Goal: Contribute content: Add original content to the website for others to see

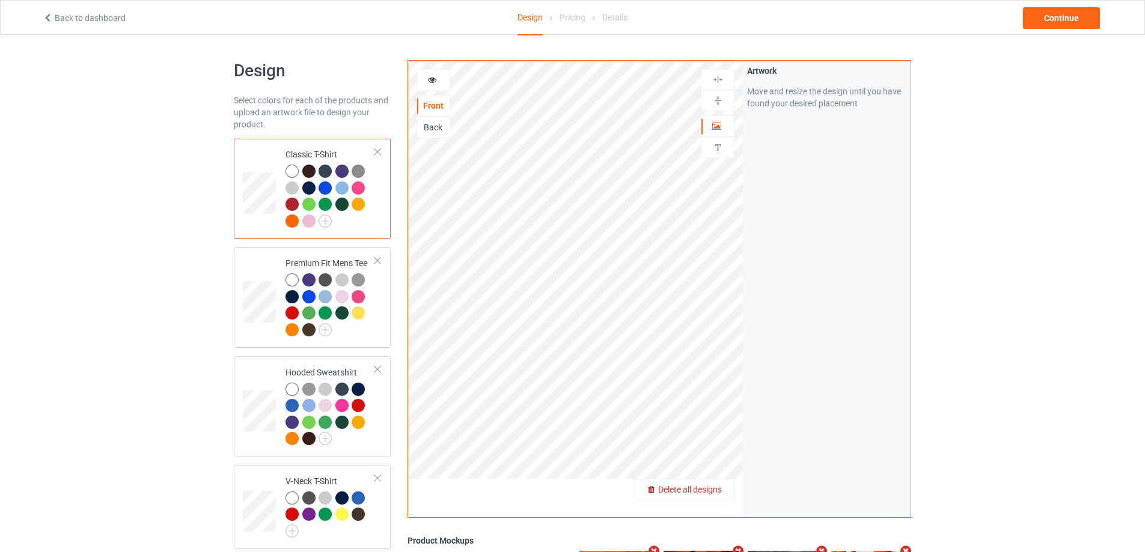
click at [724, 494] on div "Delete all designs" at bounding box center [684, 490] width 100 height 12
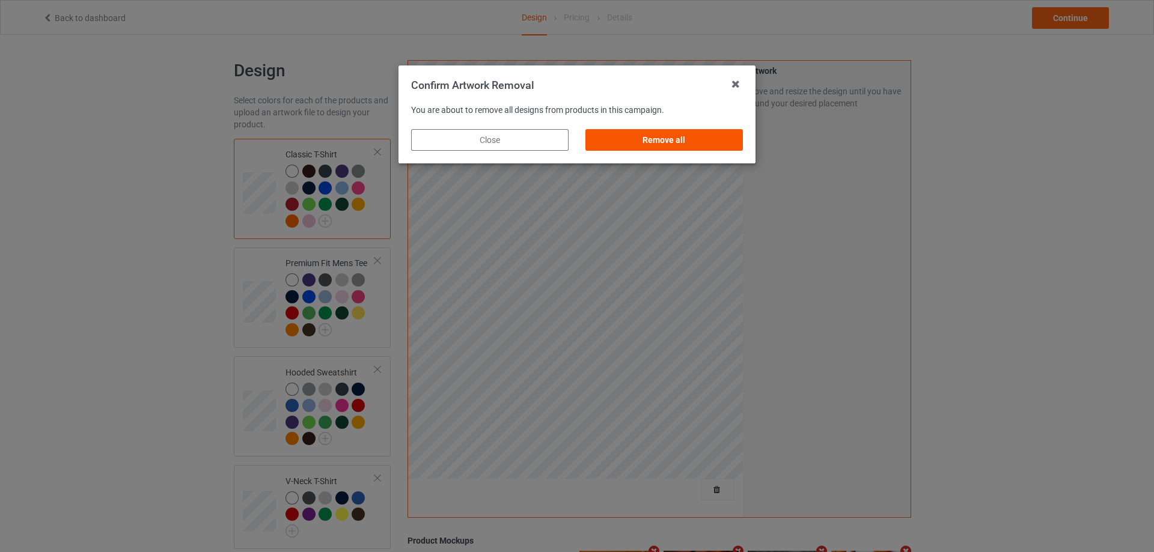
click at [648, 140] on div "Remove all" at bounding box center [663, 140] width 157 height 22
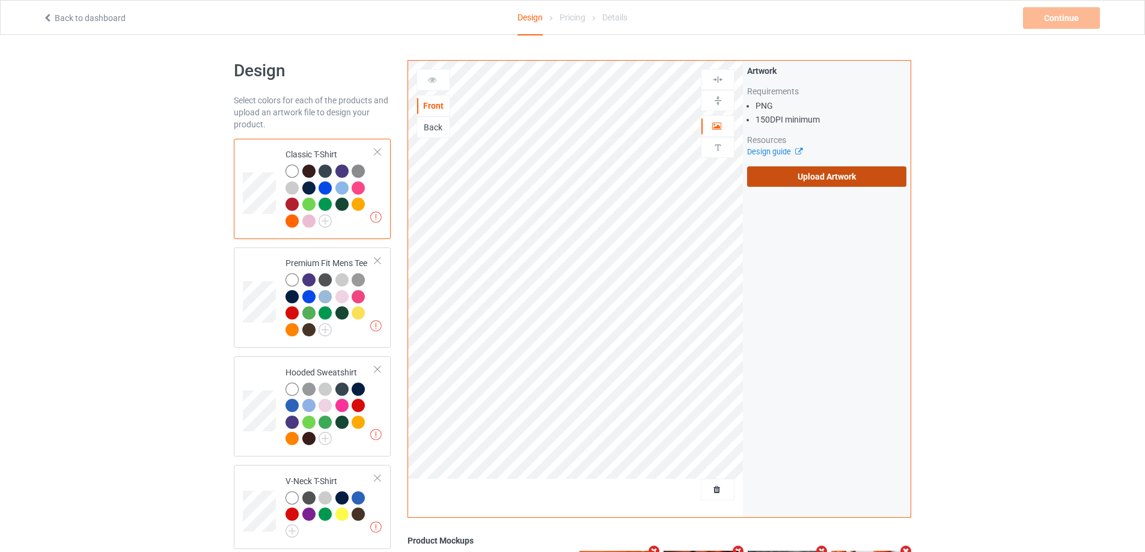
click at [811, 174] on label "Upload Artwork" at bounding box center [826, 176] width 159 height 20
click at [0, 0] on input "Upload Artwork" at bounding box center [0, 0] width 0 height 0
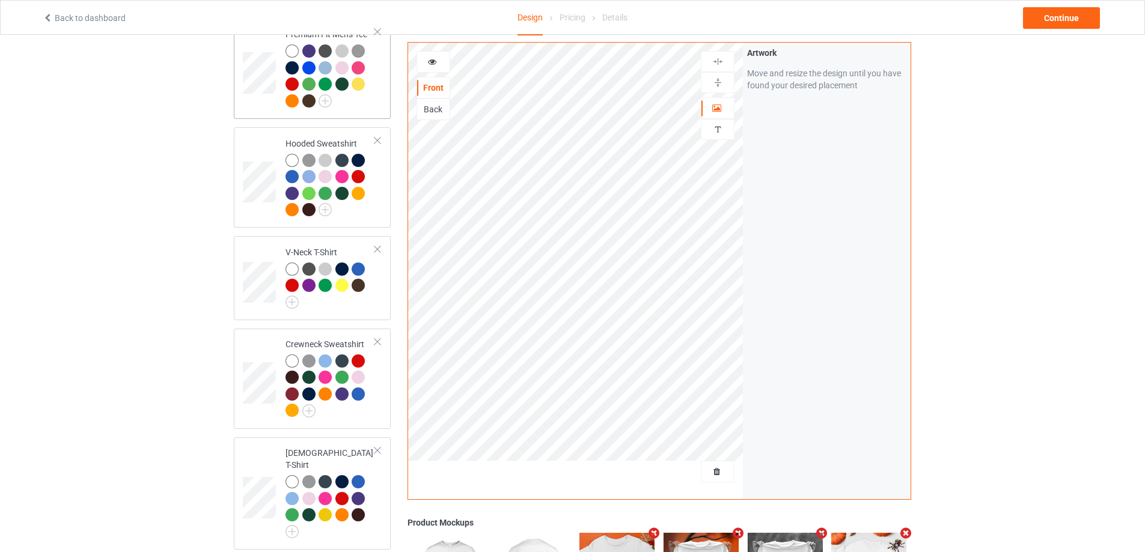
scroll to position [421, 0]
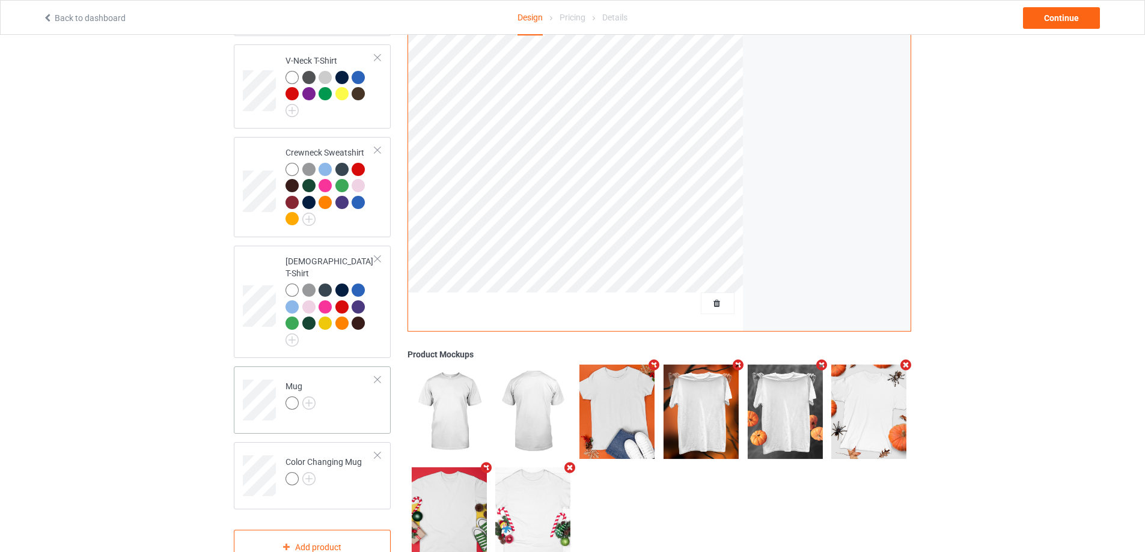
click at [343, 393] on td "Mug" at bounding box center [330, 396] width 103 height 50
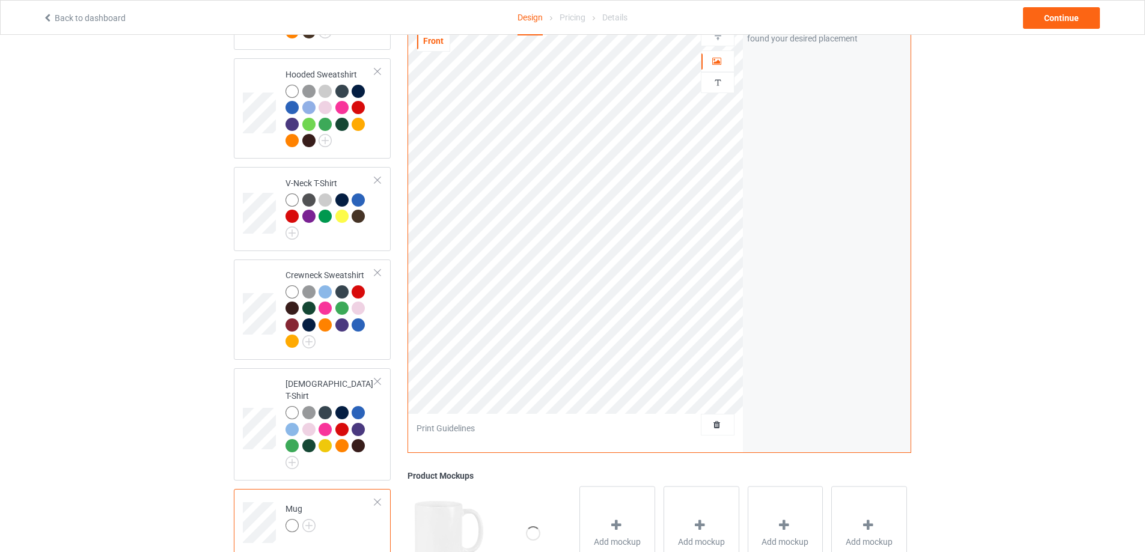
scroll to position [180, 0]
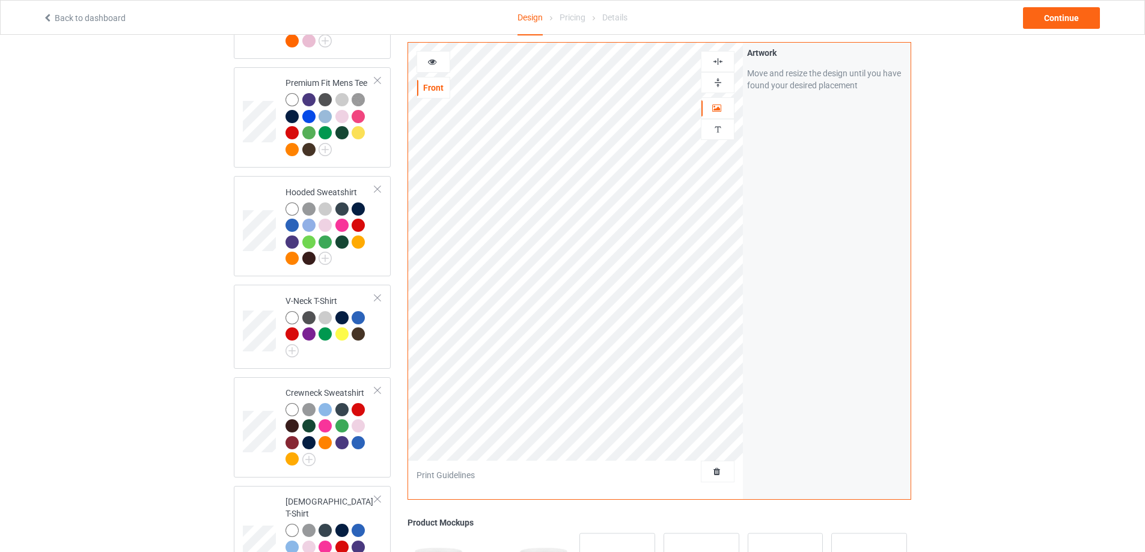
click at [719, 78] on img at bounding box center [717, 82] width 11 height 11
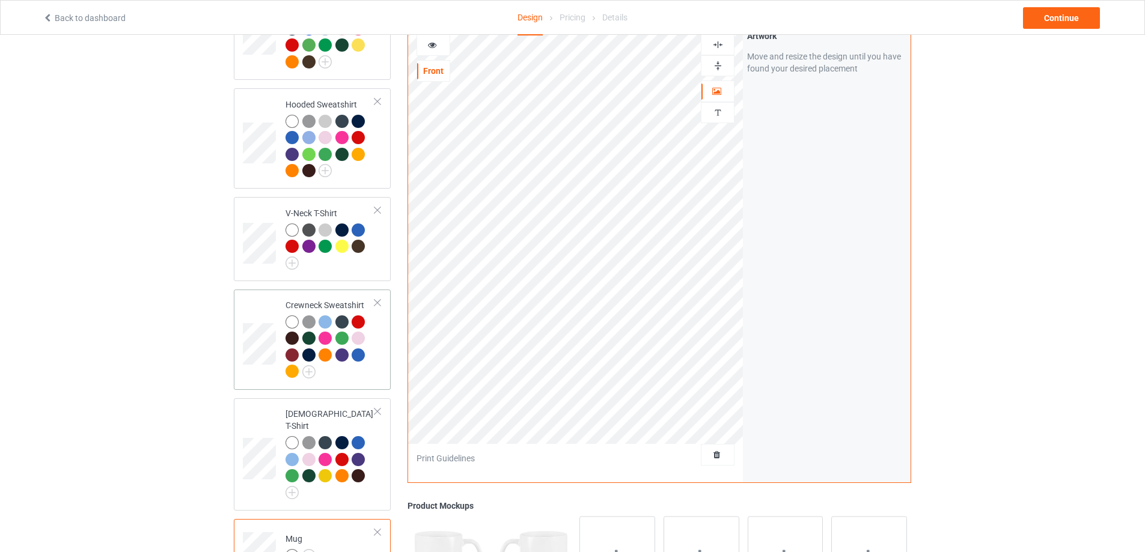
scroll to position [447, 0]
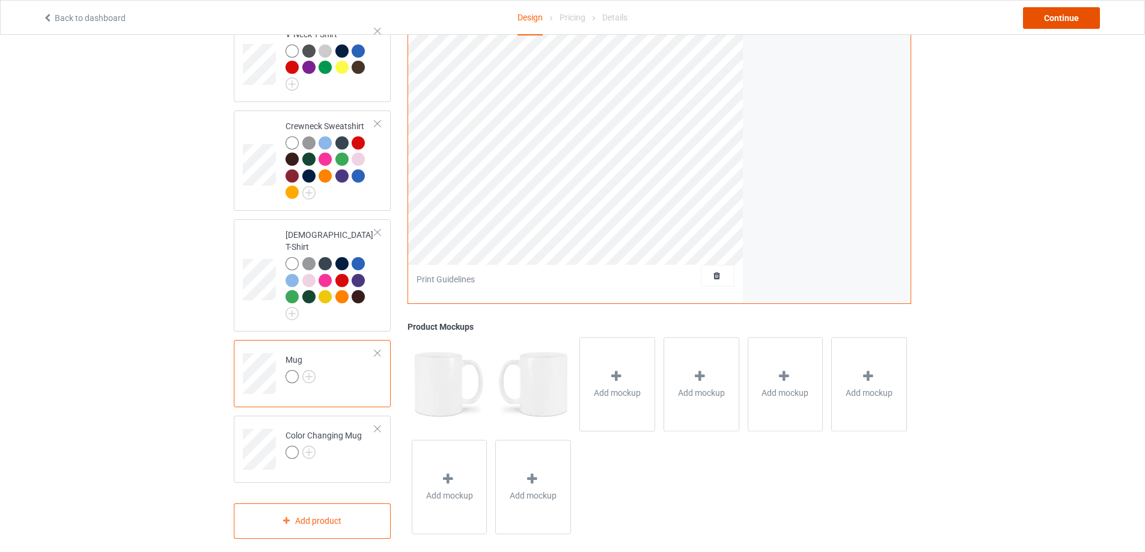
click at [1047, 17] on div "Continue" at bounding box center [1061, 18] width 77 height 22
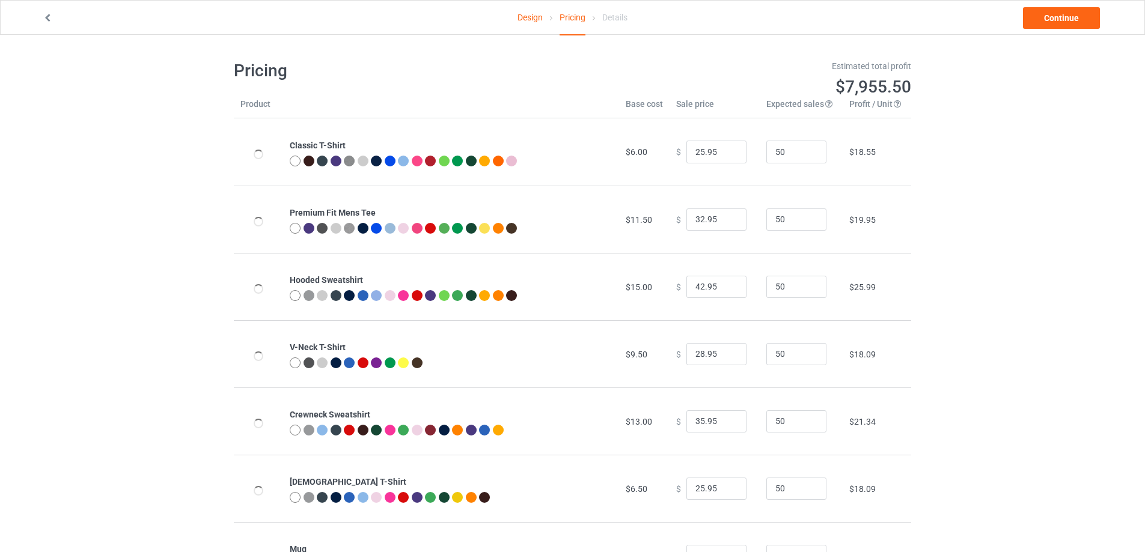
scroll to position [130, 0]
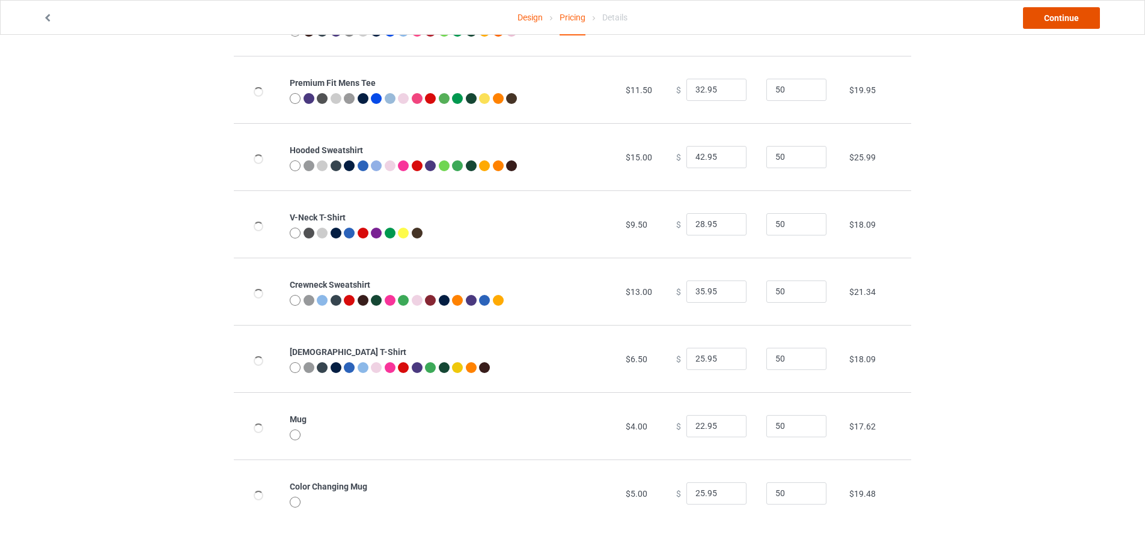
click at [1071, 21] on link "Continue" at bounding box center [1061, 18] width 77 height 22
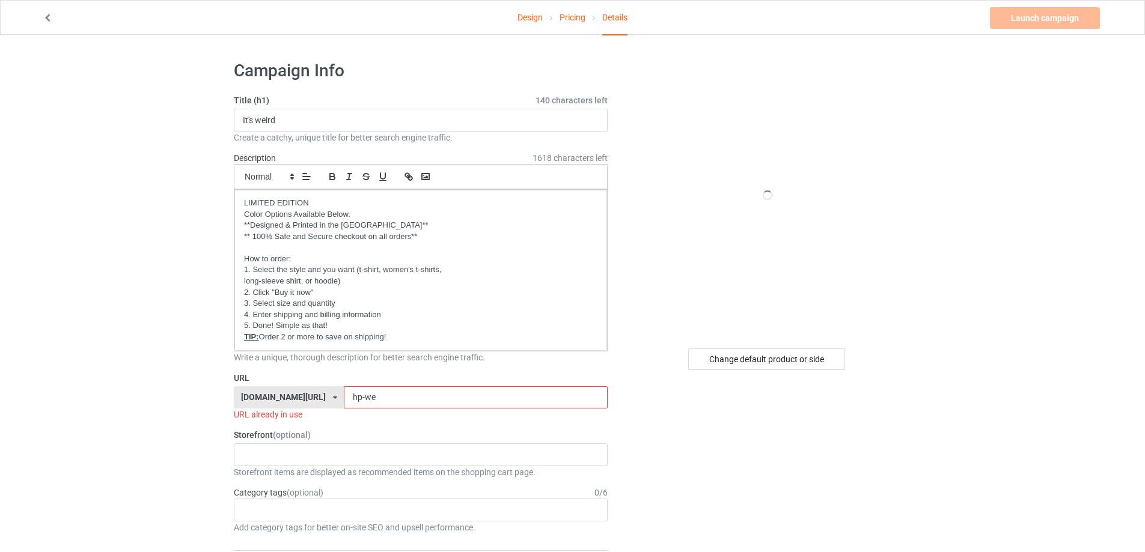
click at [391, 399] on input "hp-we" at bounding box center [475, 397] width 263 height 23
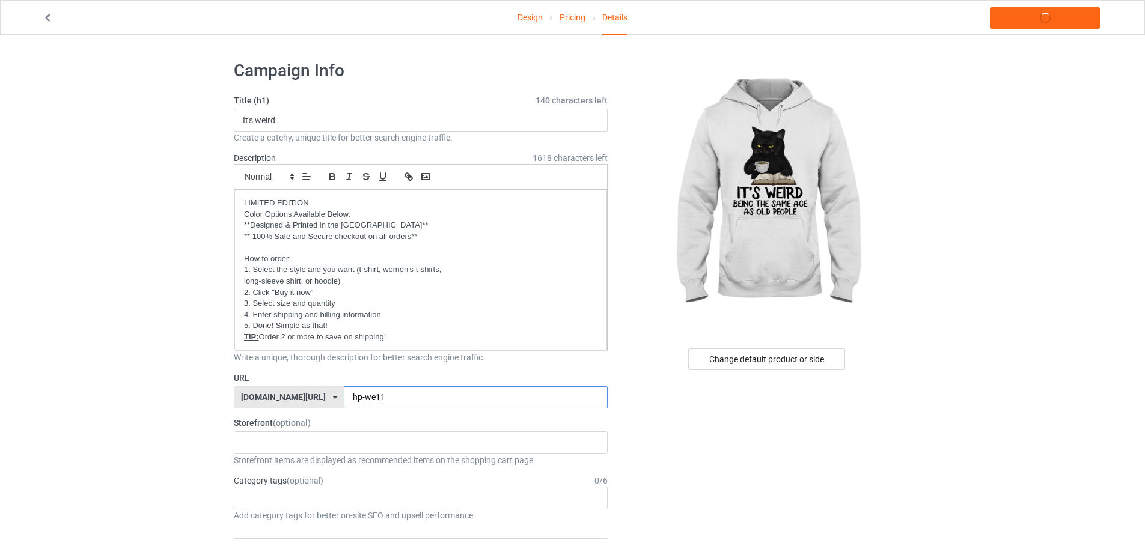
type input "hp-we11"
click at [1059, 17] on link "Launch campaign" at bounding box center [1045, 18] width 110 height 22
